Goal: Navigation & Orientation: Find specific page/section

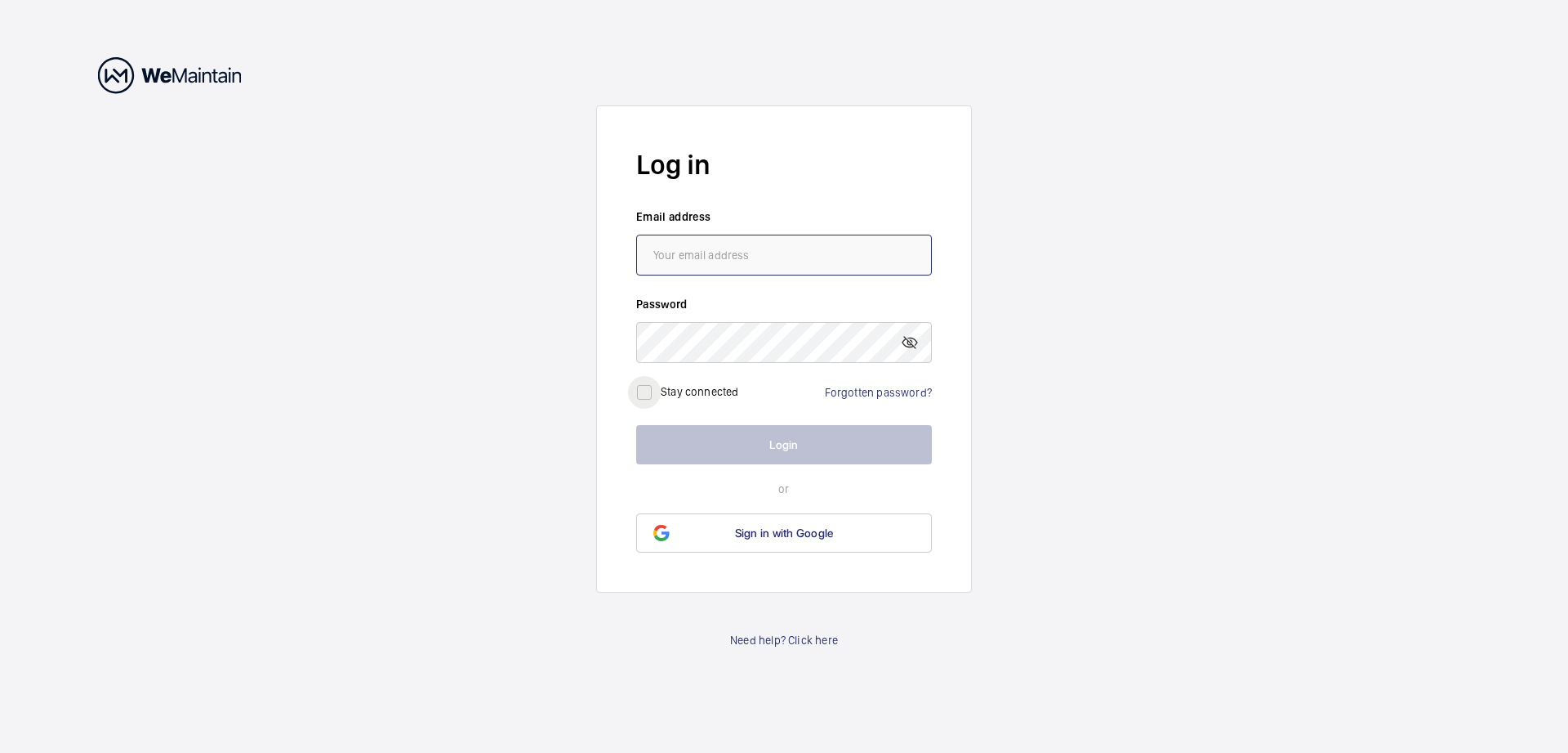
type input "[EMAIL_ADDRESS][DOMAIN_NAME]"
click at [637, 391] on input "checkbox" at bounding box center [644, 392] width 33 height 33
checkbox input "true"
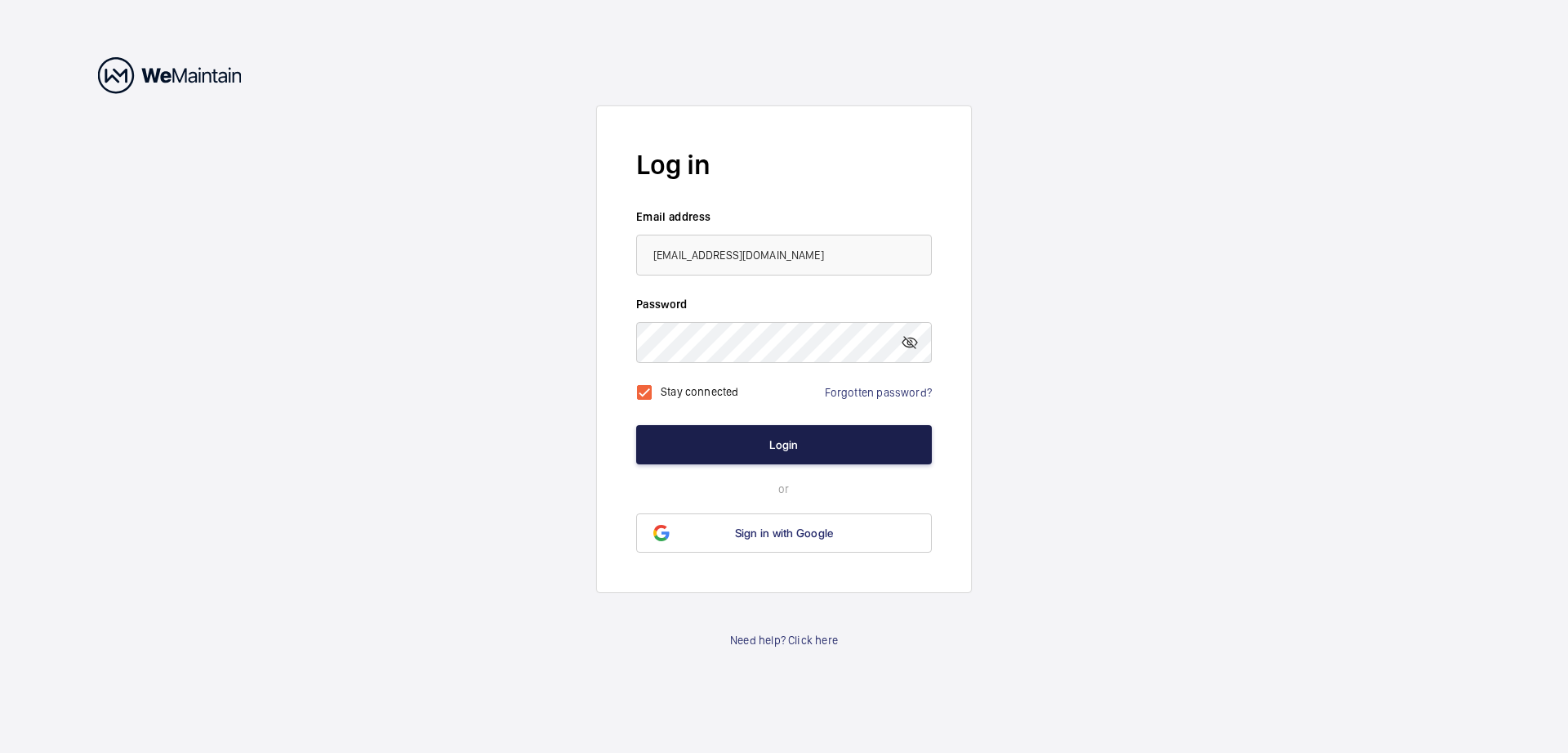
click at [752, 433] on button "Login" at bounding box center [784, 444] width 295 height 39
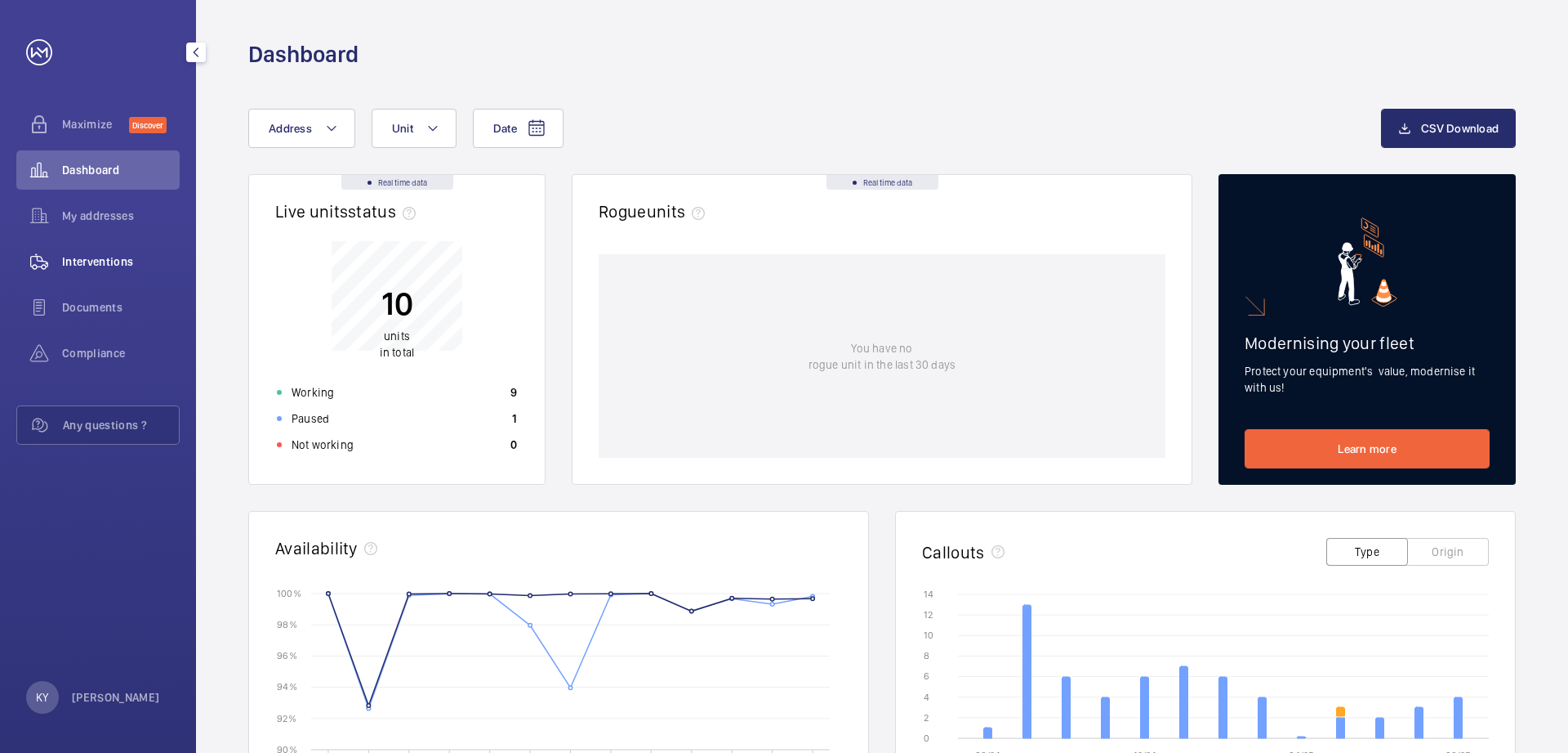
click at [65, 255] on span "Interventions" at bounding box center [120, 262] width 117 height 16
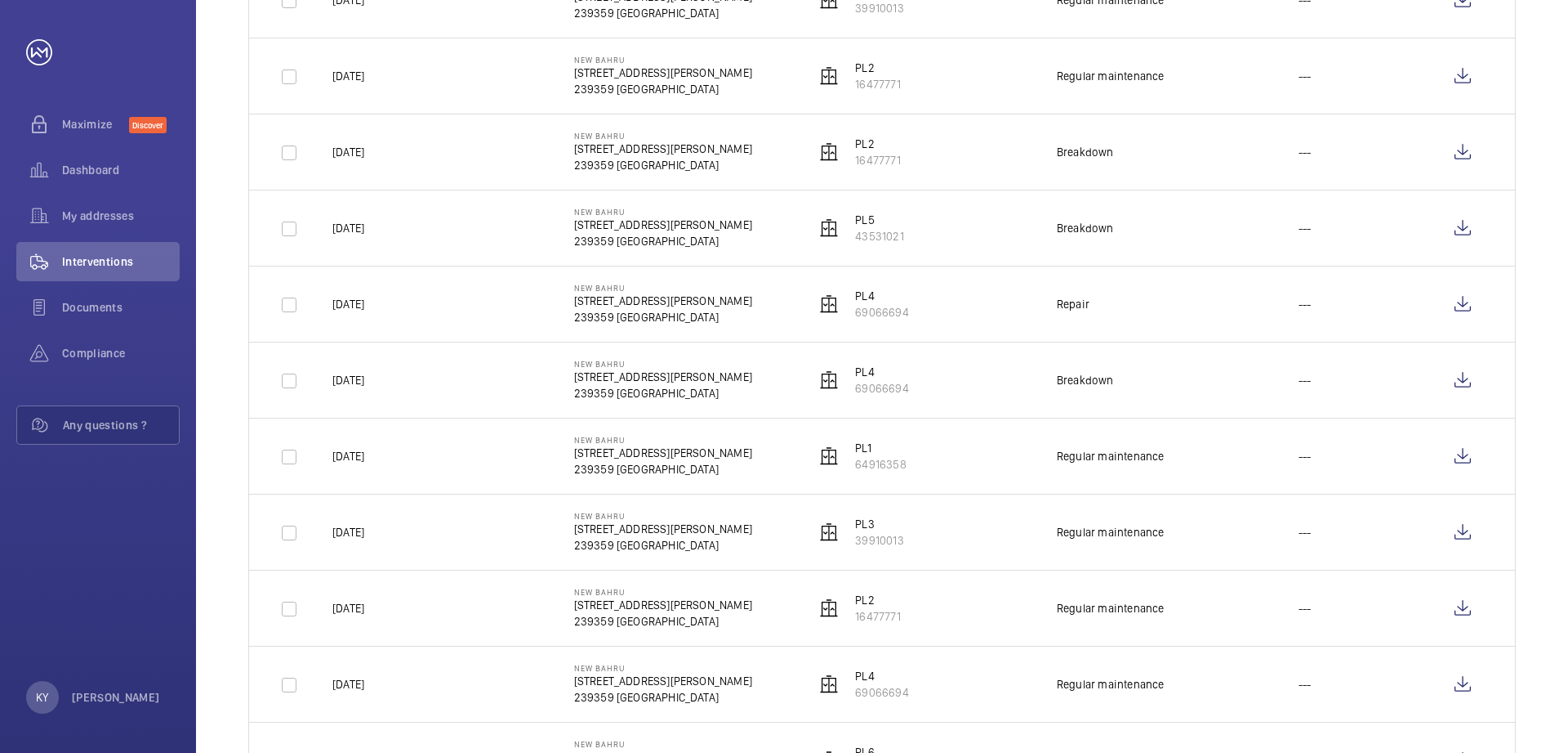
scroll to position [1882, 0]
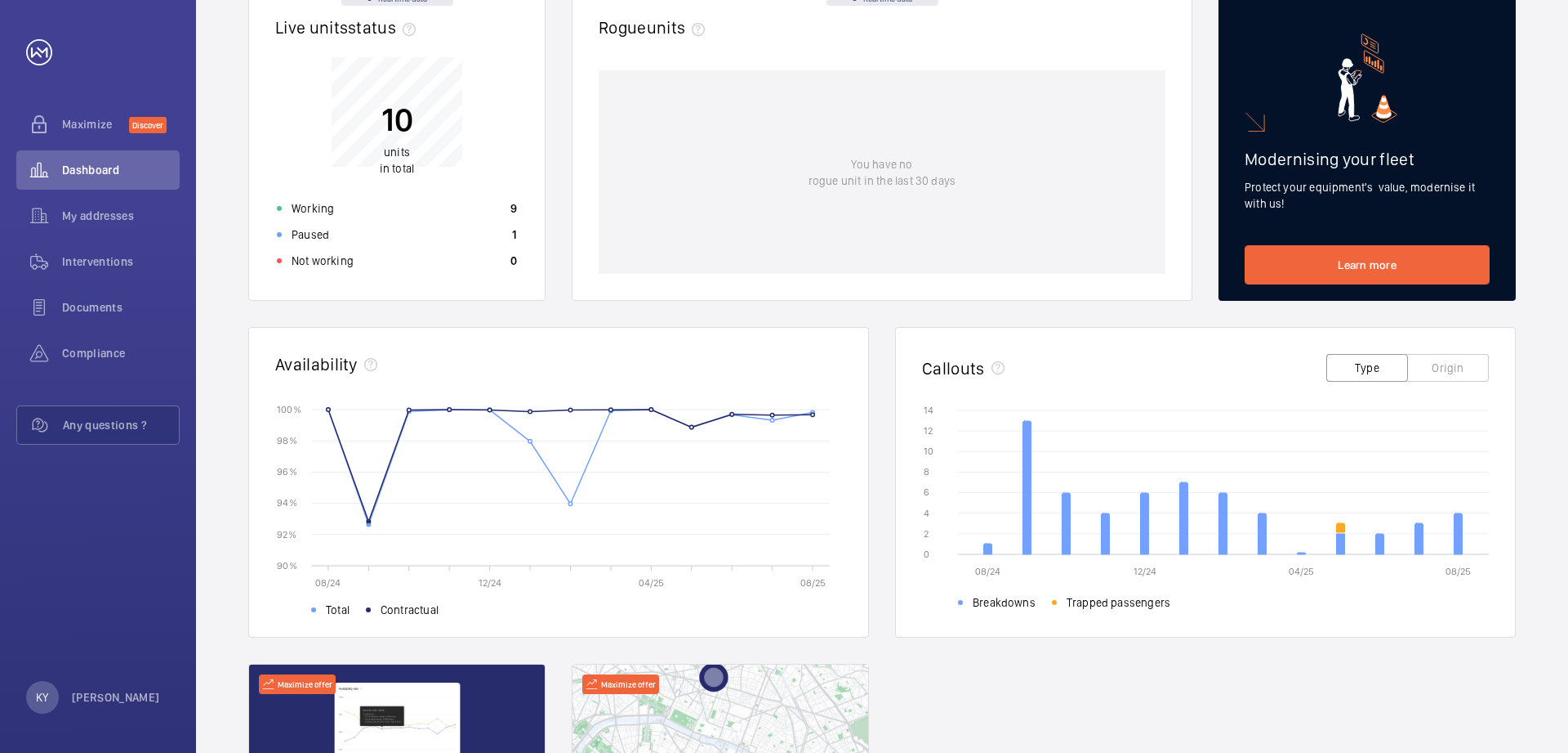
scroll to position [183, 0]
click at [68, 324] on div "Documents" at bounding box center [98, 306] width 164 height 39
